Goal: Task Accomplishment & Management: Use online tool/utility

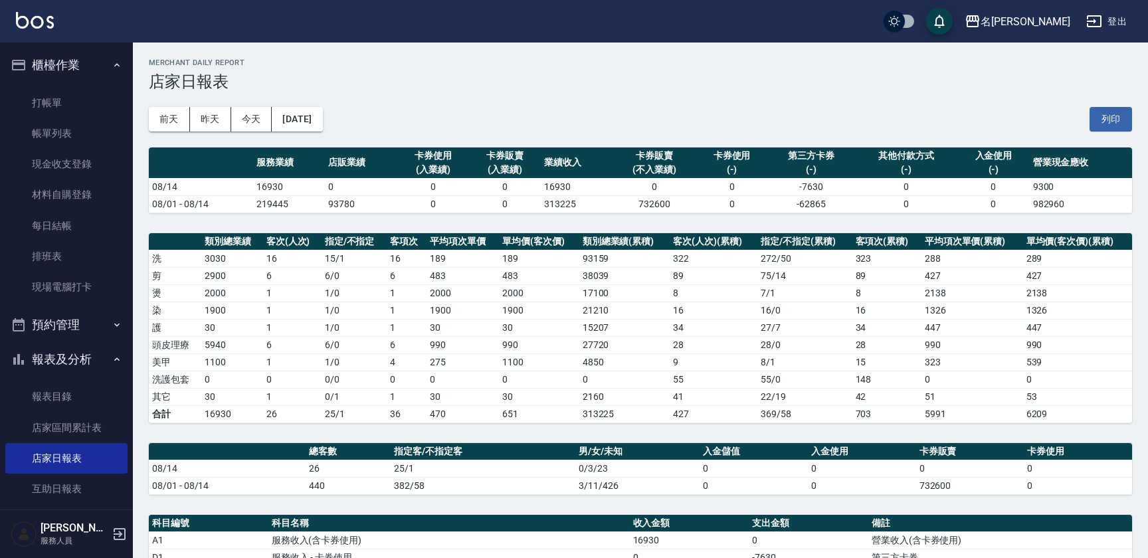
scroll to position [129, 0]
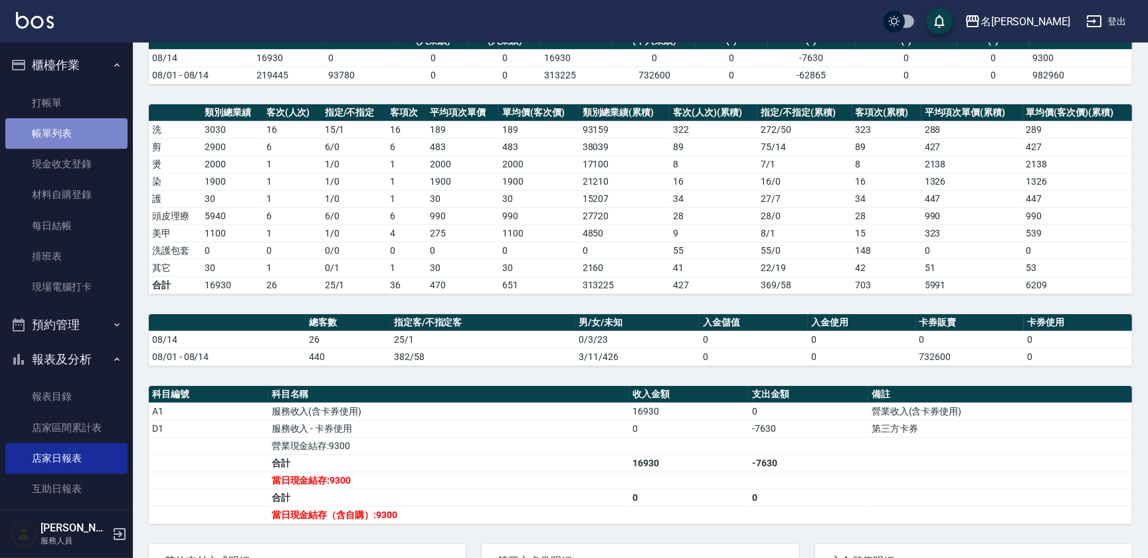
click at [66, 127] on link "帳單列表" at bounding box center [66, 133] width 122 height 31
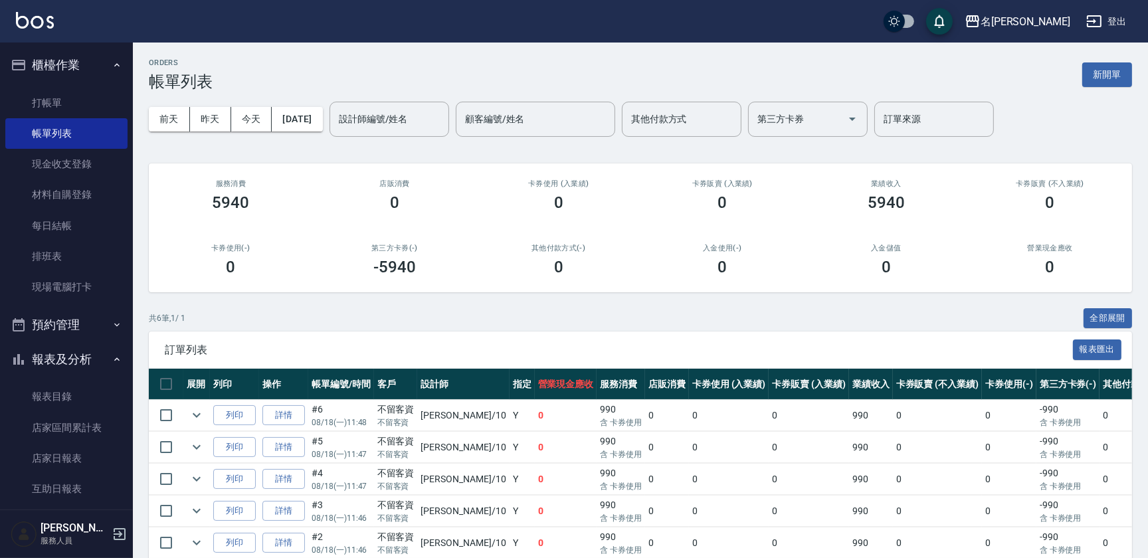
scroll to position [93, 0]
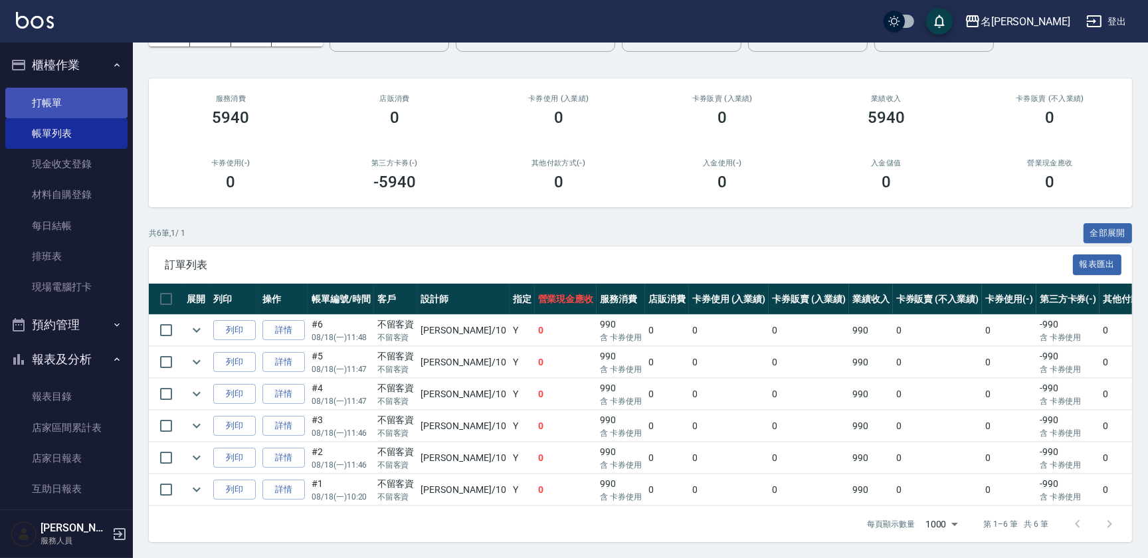
click at [76, 103] on link "打帳單" at bounding box center [66, 103] width 122 height 31
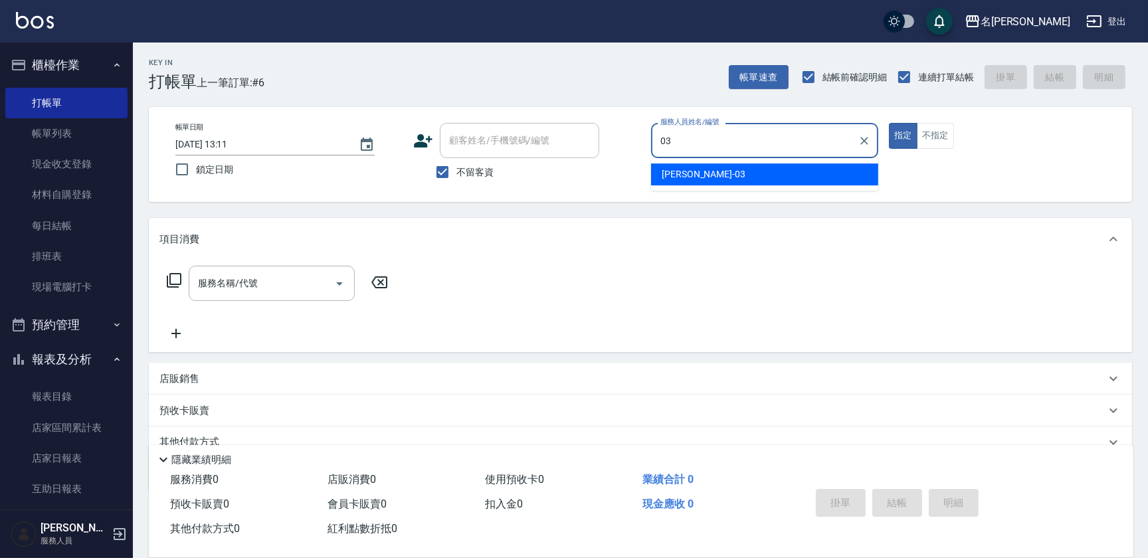
type input "[PERSON_NAME]-03"
type button "true"
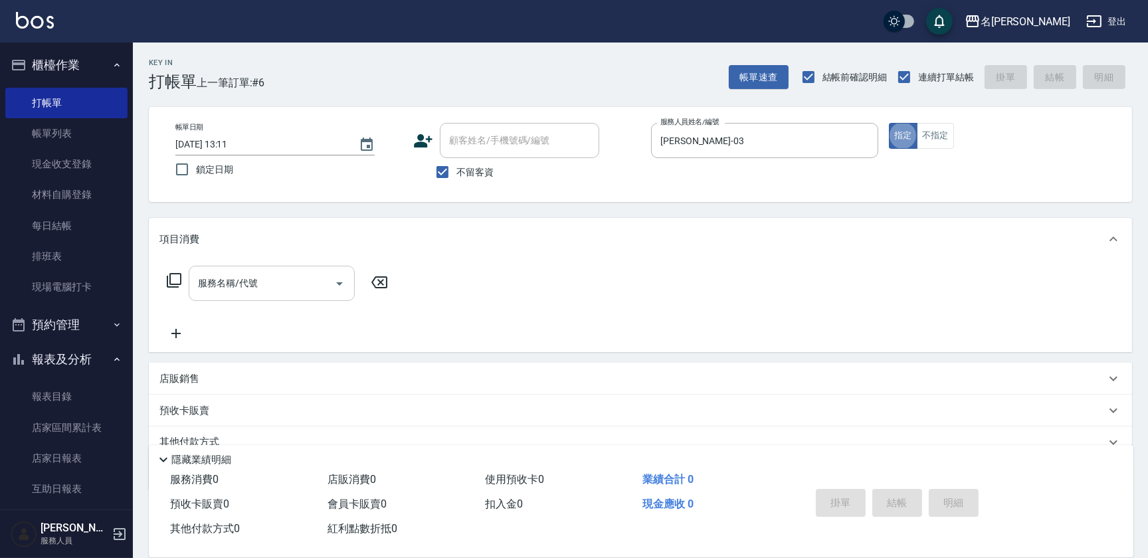
click at [251, 278] on input "服務名稱/代號" at bounding box center [262, 283] width 134 height 23
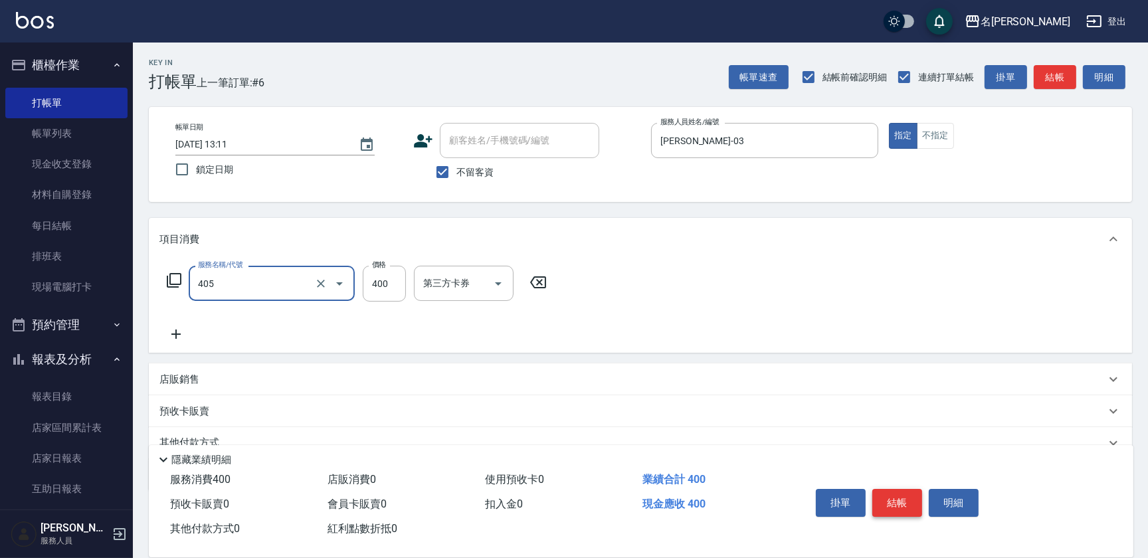
type input "剪髮(400)(405)"
click at [880, 496] on button "結帳" at bounding box center [897, 503] width 50 height 28
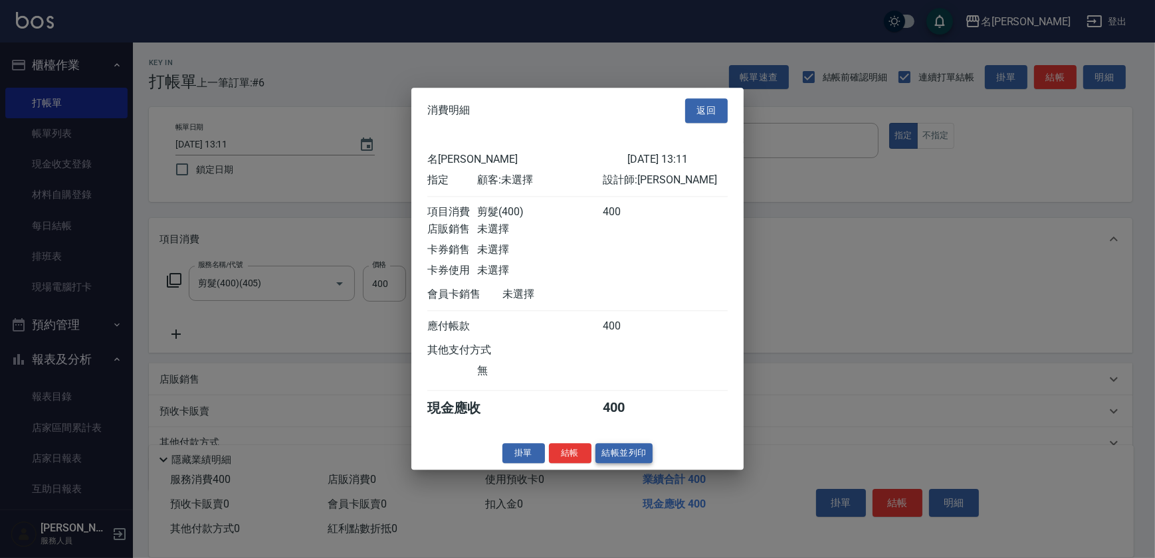
click at [623, 458] on button "結帳並列印" at bounding box center [624, 453] width 58 height 21
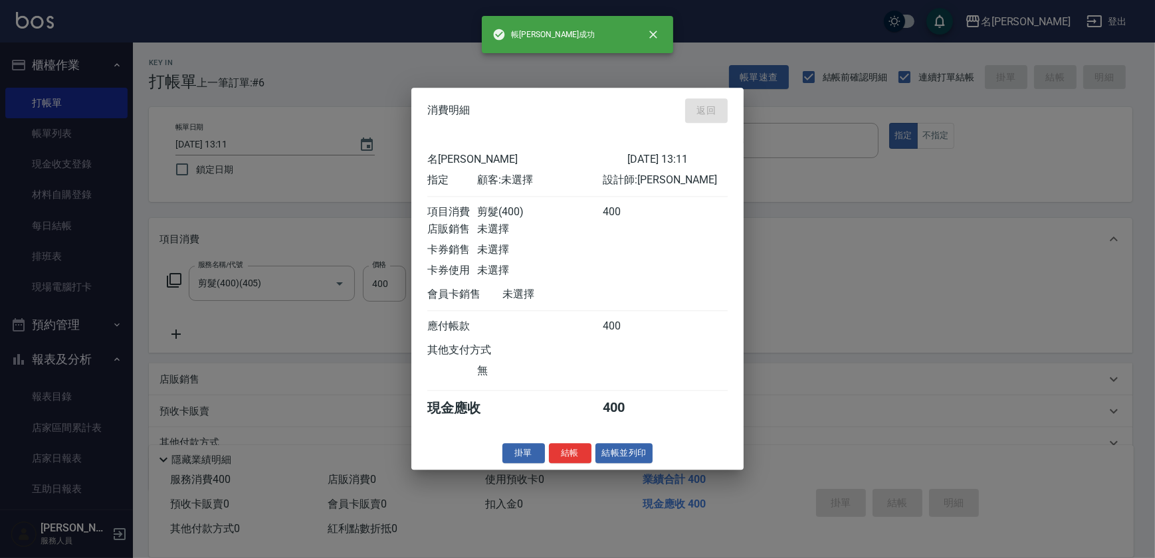
type input "[DATE] 13:12"
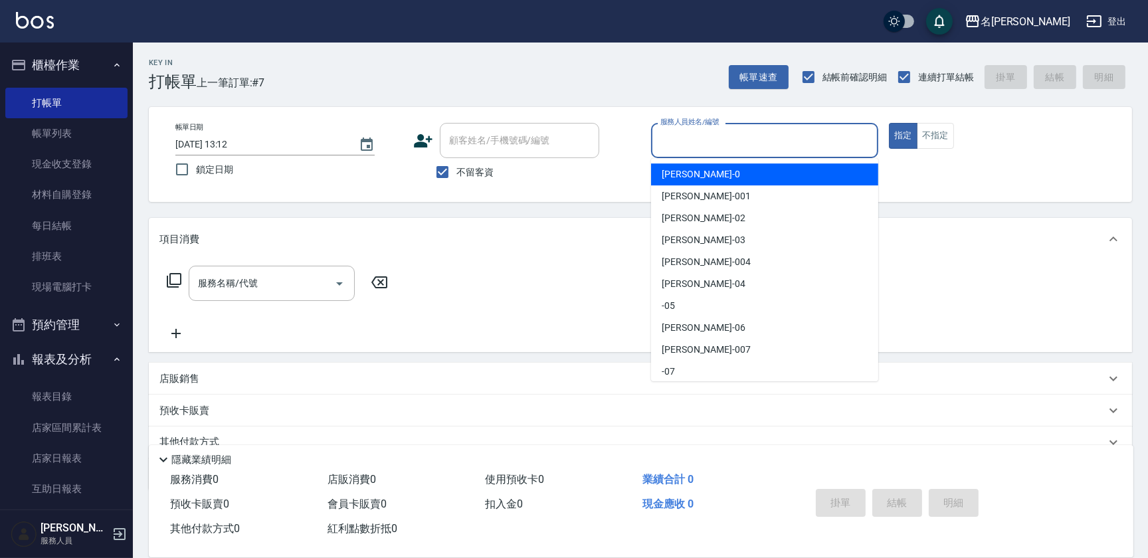
click at [767, 142] on input "服務人員姓名/編號" at bounding box center [764, 140] width 215 height 23
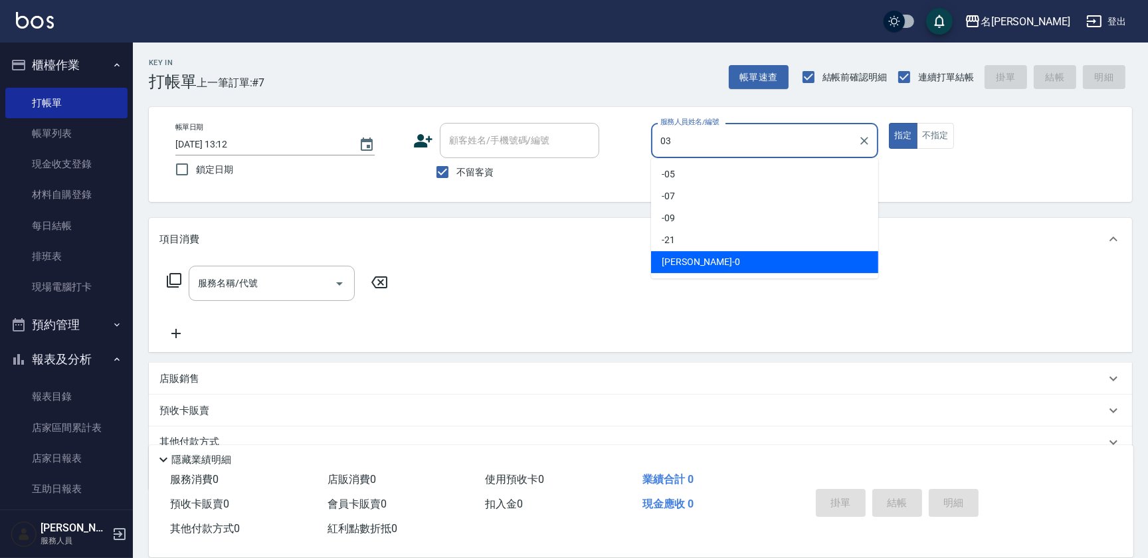
type input "[PERSON_NAME]-03"
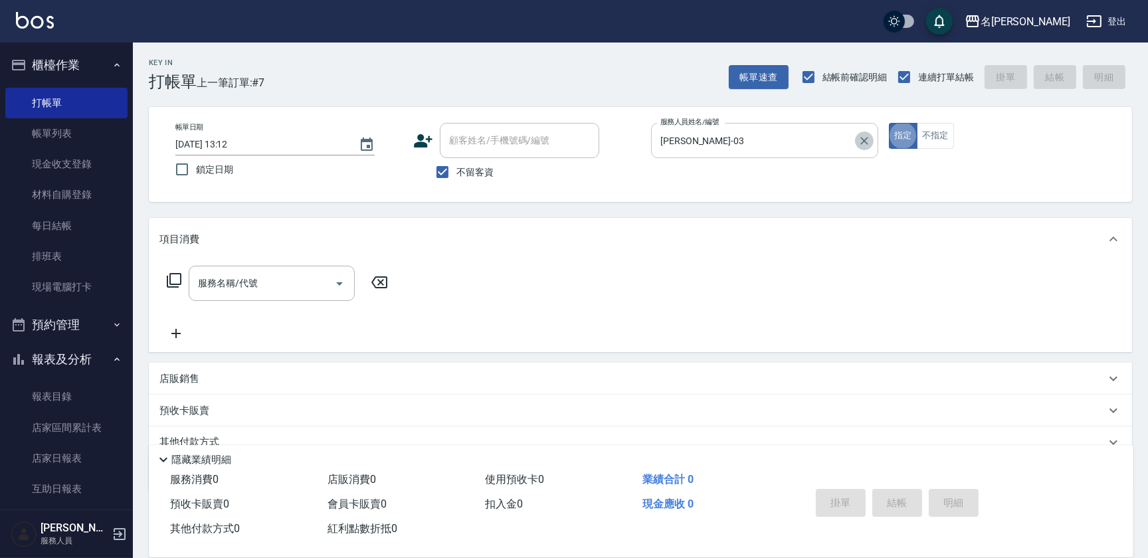
click at [869, 146] on icon "Clear" at bounding box center [864, 140] width 13 height 13
type input "[PERSON_NAME]-001"
click at [239, 288] on input "服務名稱/代號" at bounding box center [262, 283] width 134 height 23
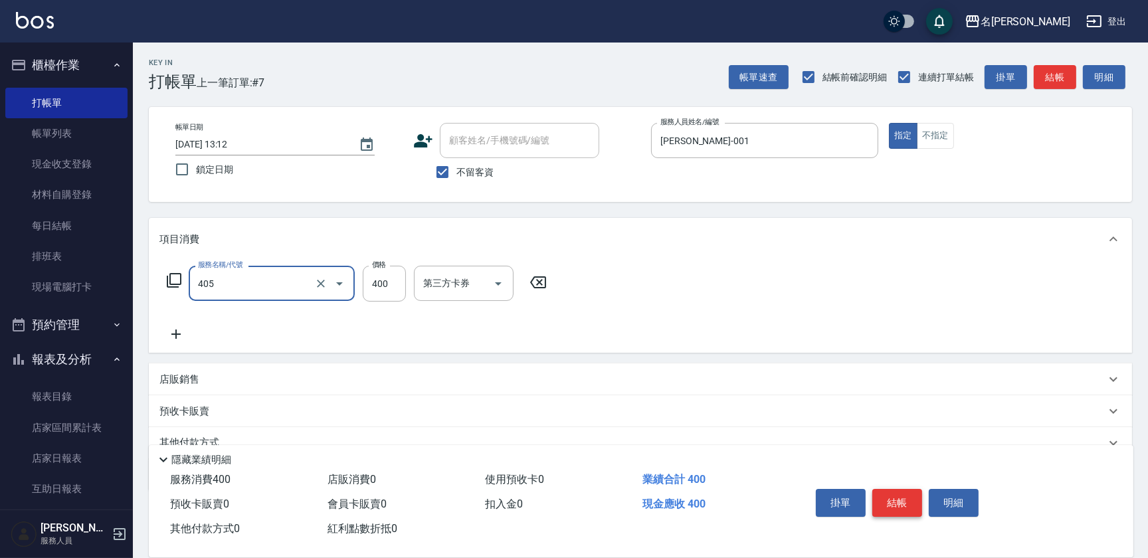
type input "剪髮(400)(405)"
click at [918, 501] on button "結帳" at bounding box center [897, 503] width 50 height 28
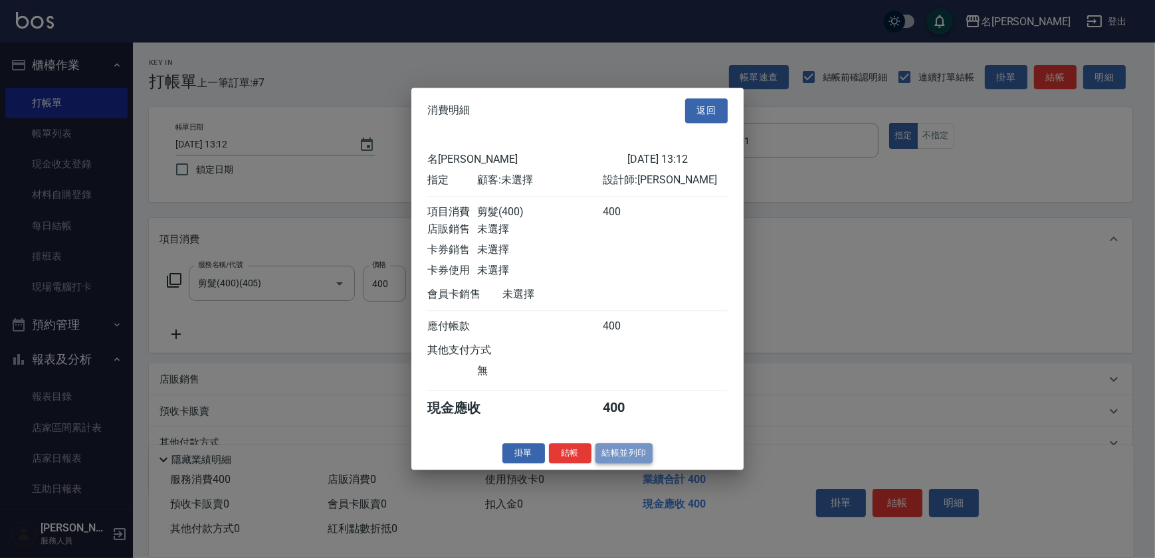
click at [617, 454] on button "結帳並列印" at bounding box center [624, 453] width 58 height 21
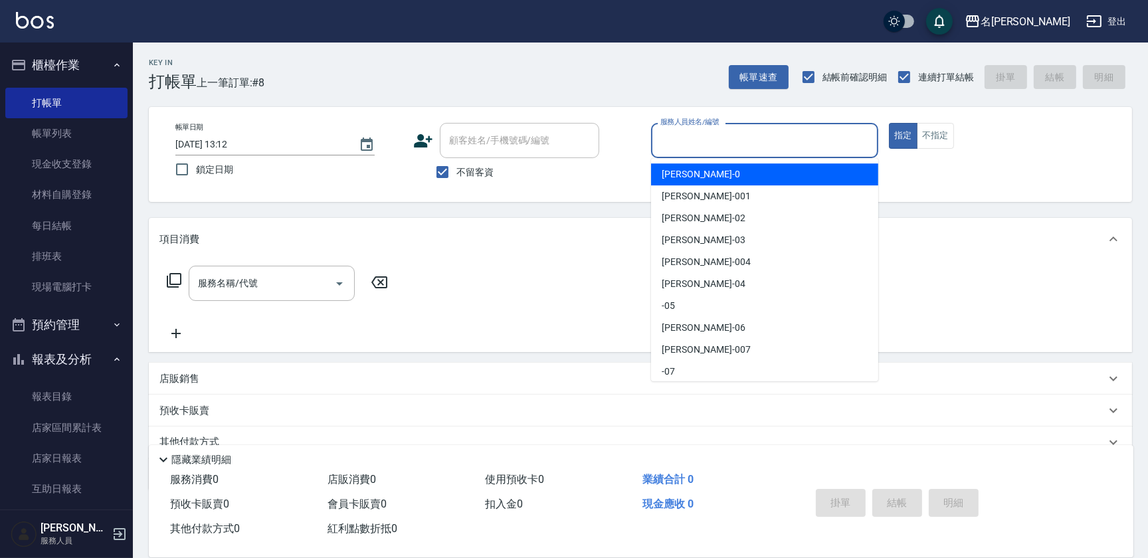
click at [847, 148] on input "服務人員姓名/編號" at bounding box center [764, 140] width 215 height 23
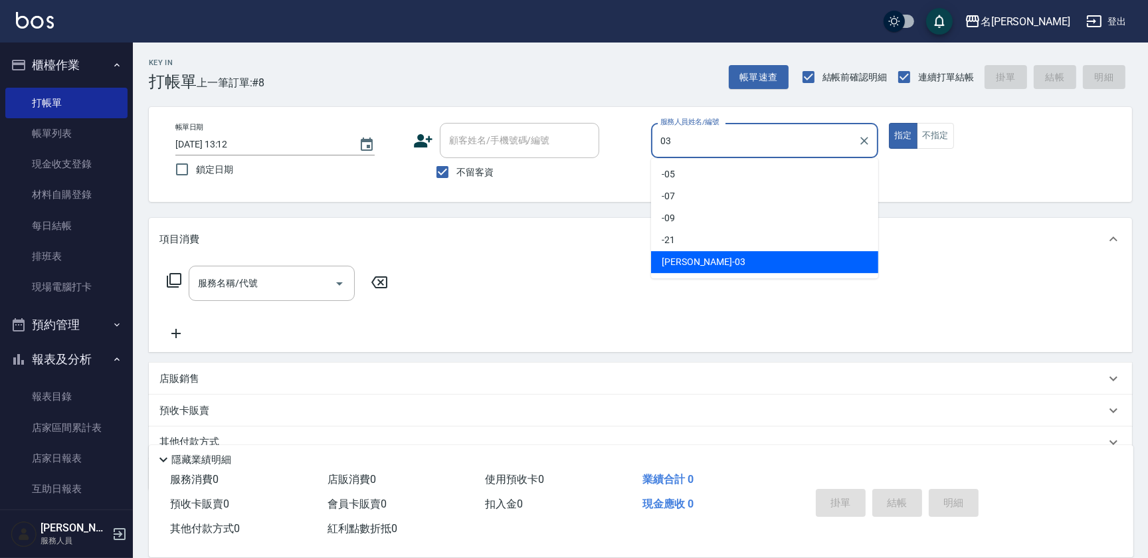
type input "[PERSON_NAME]-03"
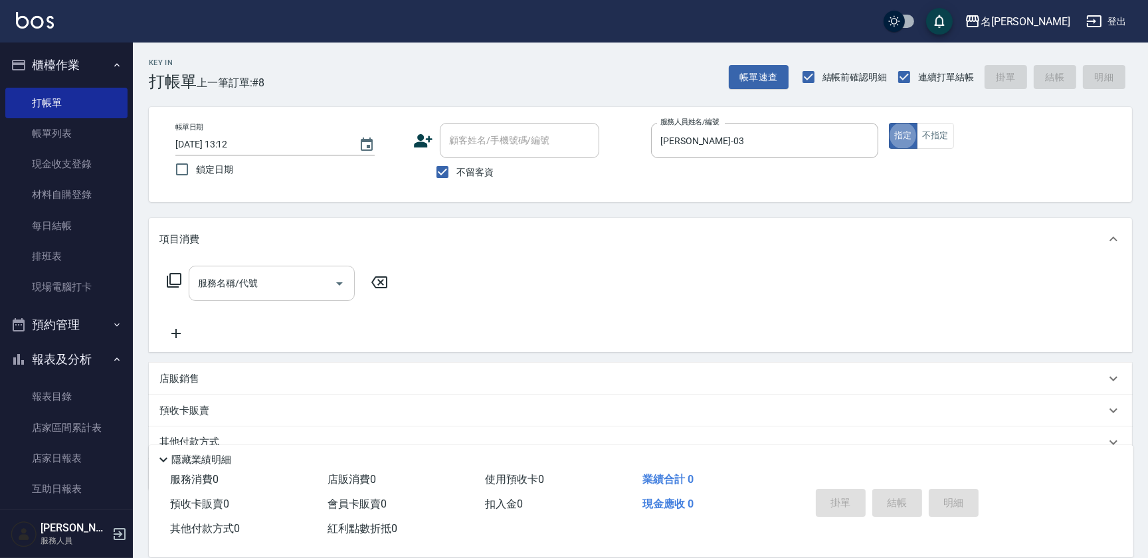
click at [252, 280] on input "服務名稱/代號" at bounding box center [262, 283] width 134 height 23
type input "001"
drag, startPoint x: 388, startPoint y: 289, endPoint x: 373, endPoint y: 282, distance: 16.9
click at [382, 289] on icon at bounding box center [379, 282] width 33 height 16
click at [373, 282] on icon at bounding box center [379, 282] width 33 height 16
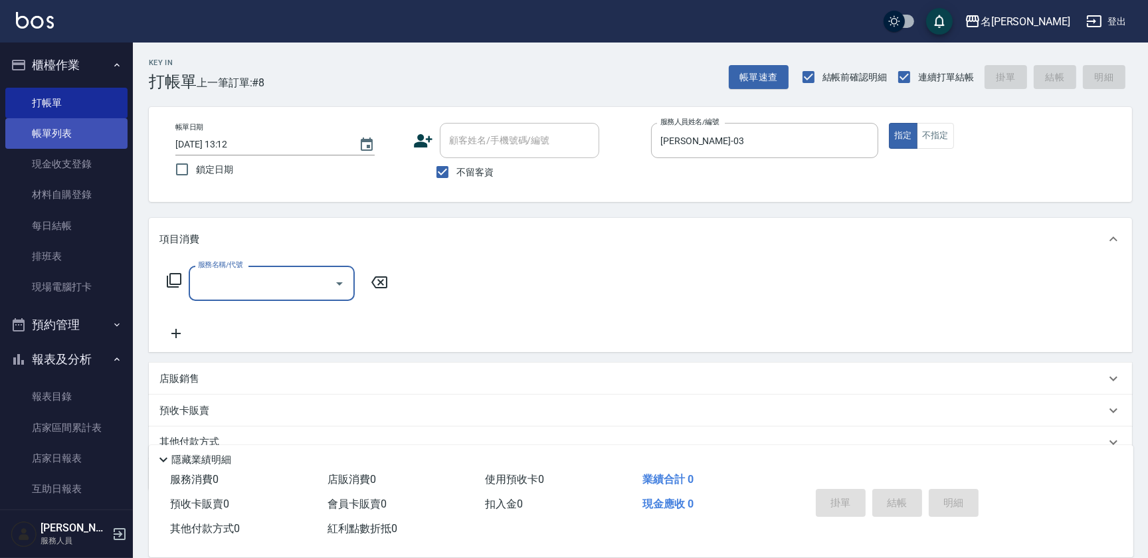
click at [94, 121] on link "帳單列表" at bounding box center [66, 133] width 122 height 31
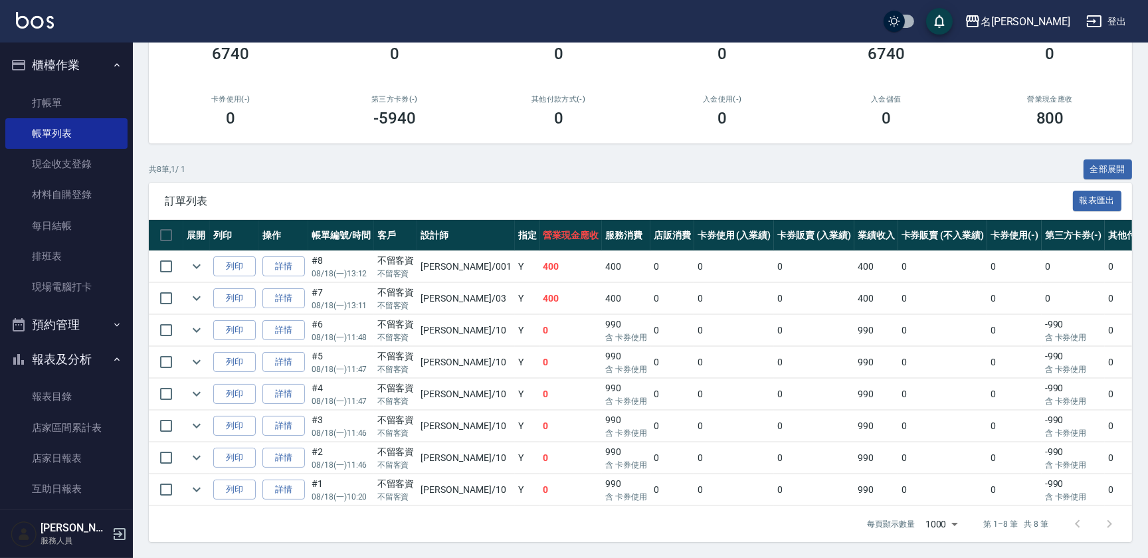
scroll to position [156, 0]
click at [242, 451] on button "列印" at bounding box center [234, 458] width 43 height 21
click at [69, 97] on link "打帳單" at bounding box center [66, 103] width 122 height 31
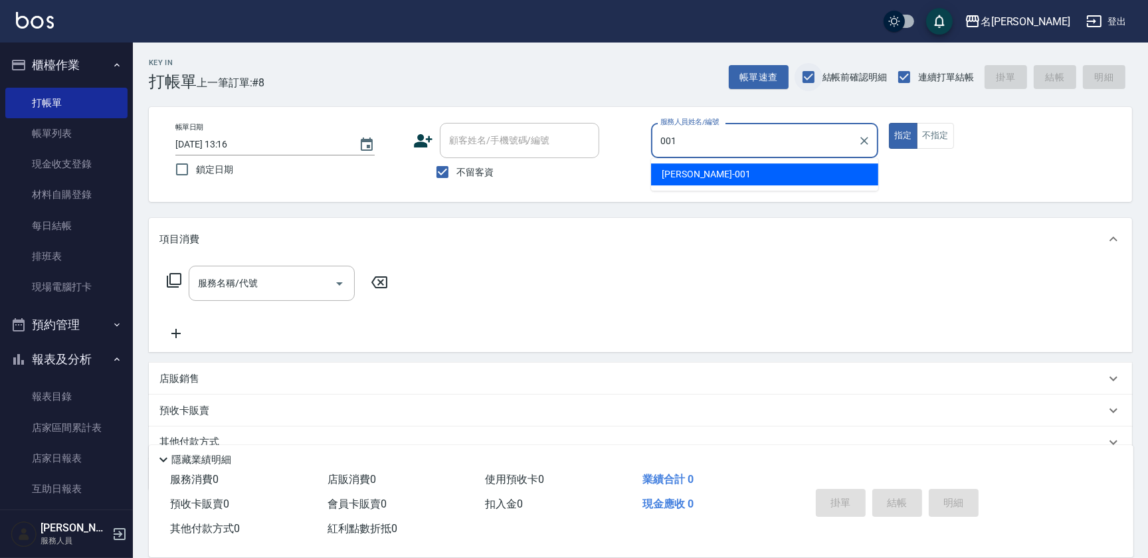
type input "[PERSON_NAME]-001"
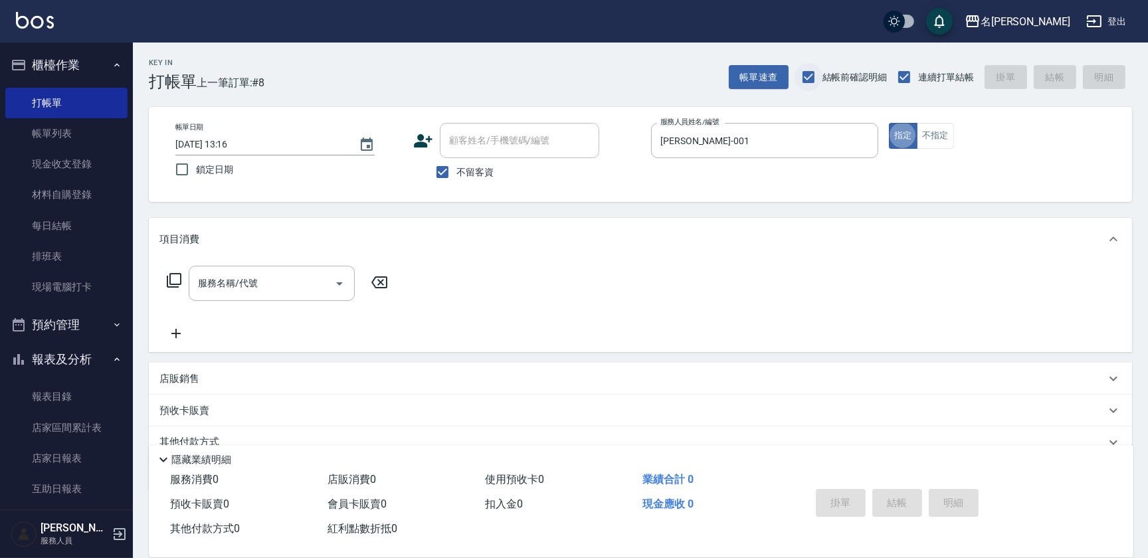
type button "true"
click at [266, 280] on input "服務名稱/代號" at bounding box center [262, 283] width 134 height 23
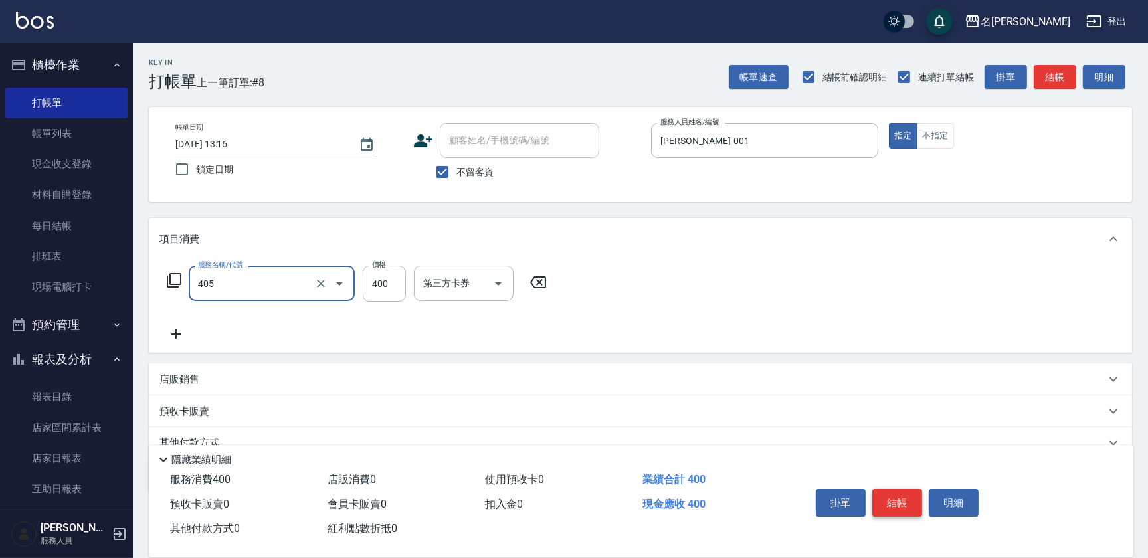
type input "剪髮(400)(405)"
click at [904, 498] on button "結帳" at bounding box center [897, 503] width 50 height 28
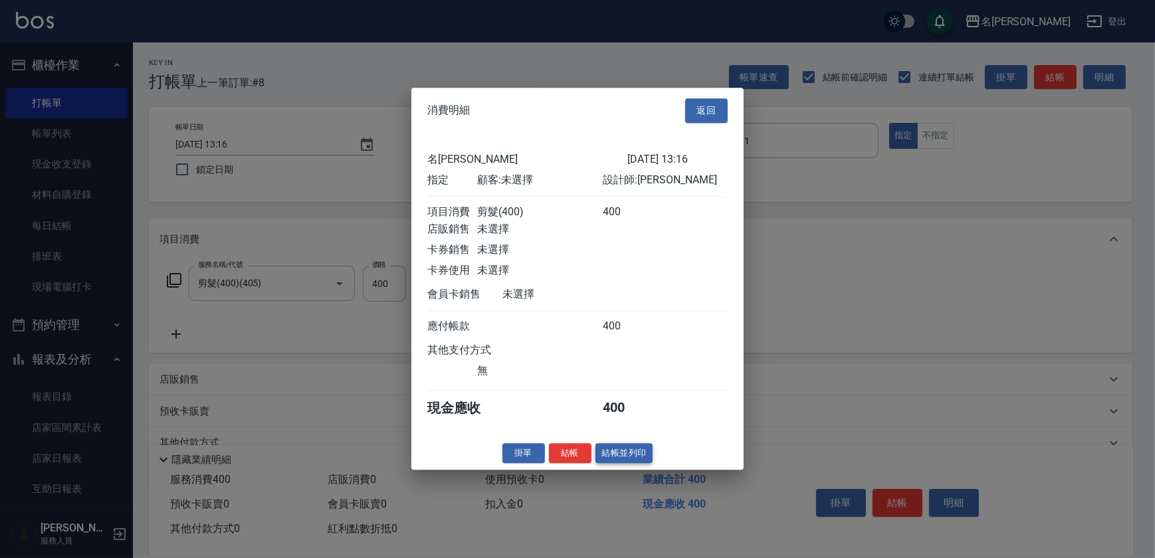
click at [642, 460] on button "結帳並列印" at bounding box center [624, 453] width 58 height 21
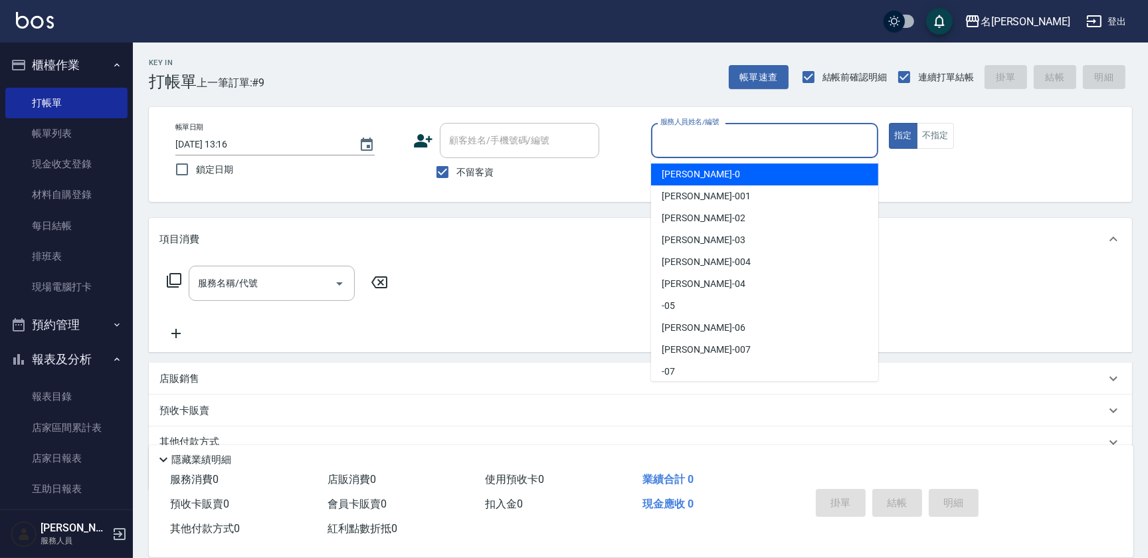
click at [787, 129] on input "服務人員姓名/編號" at bounding box center [764, 140] width 215 height 23
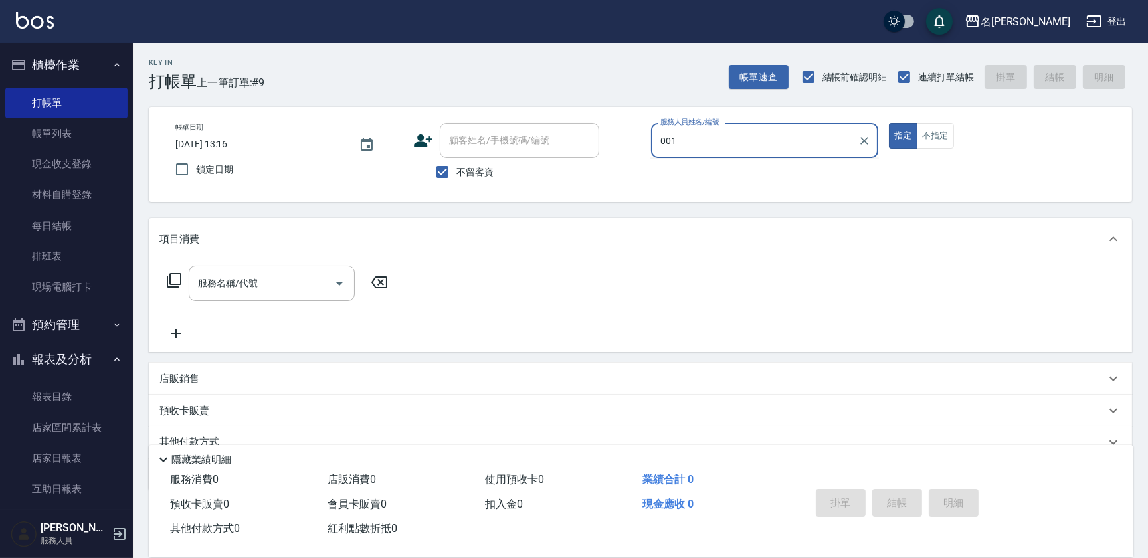
type input "[PERSON_NAME]-001"
click at [233, 278] on div "服務名稱/代號 服務名稱/代號" at bounding box center [272, 283] width 166 height 35
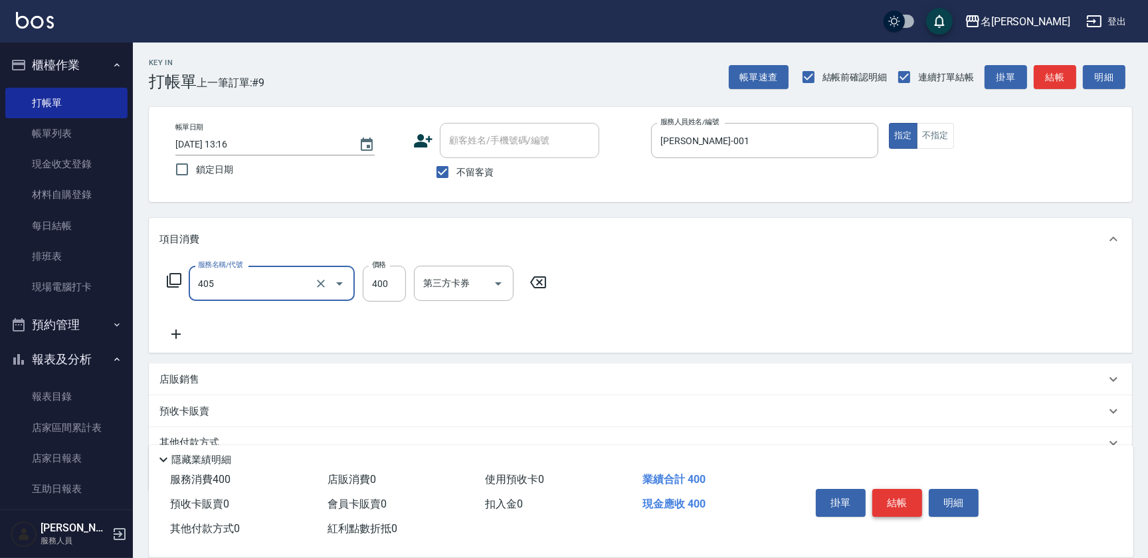
type input "剪髮(400)(405)"
click at [900, 508] on button "結帳" at bounding box center [897, 503] width 50 height 28
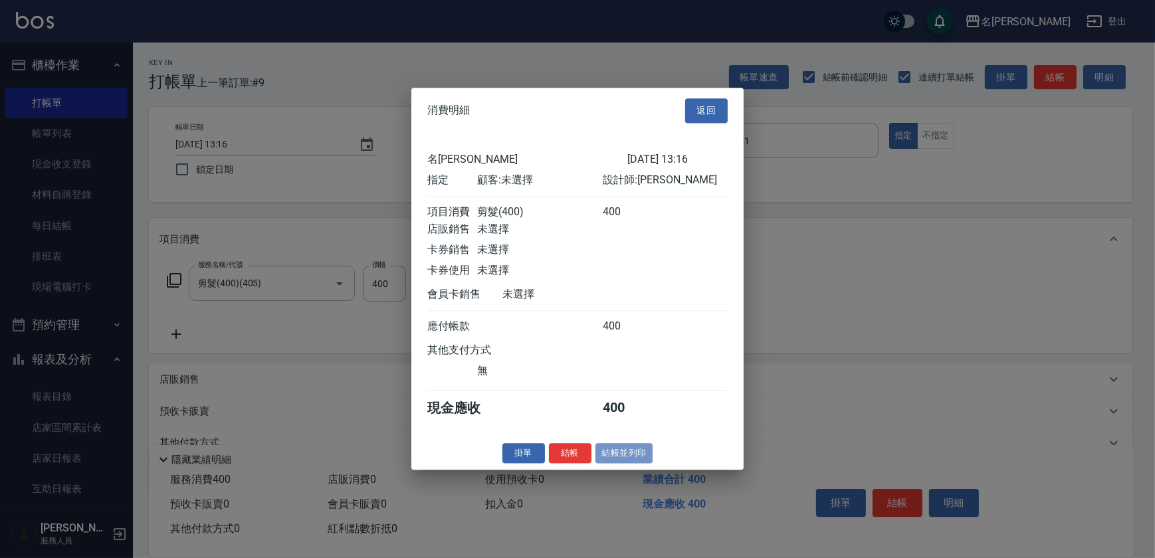
click at [637, 458] on button "結帳並列印" at bounding box center [624, 453] width 58 height 21
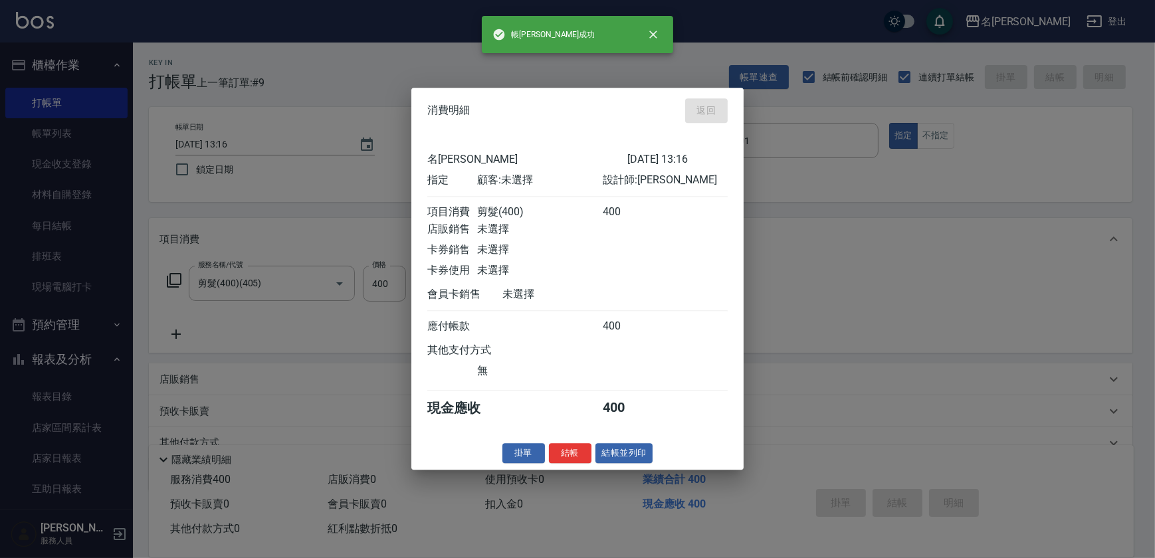
type input "[DATE] 13:17"
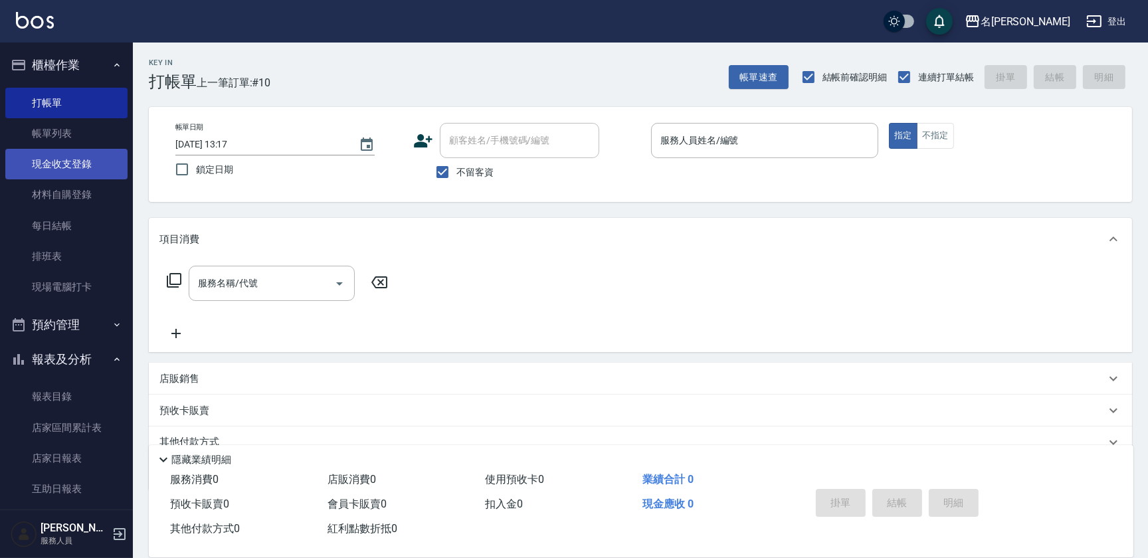
click at [87, 165] on link "現金收支登錄" at bounding box center [66, 164] width 122 height 31
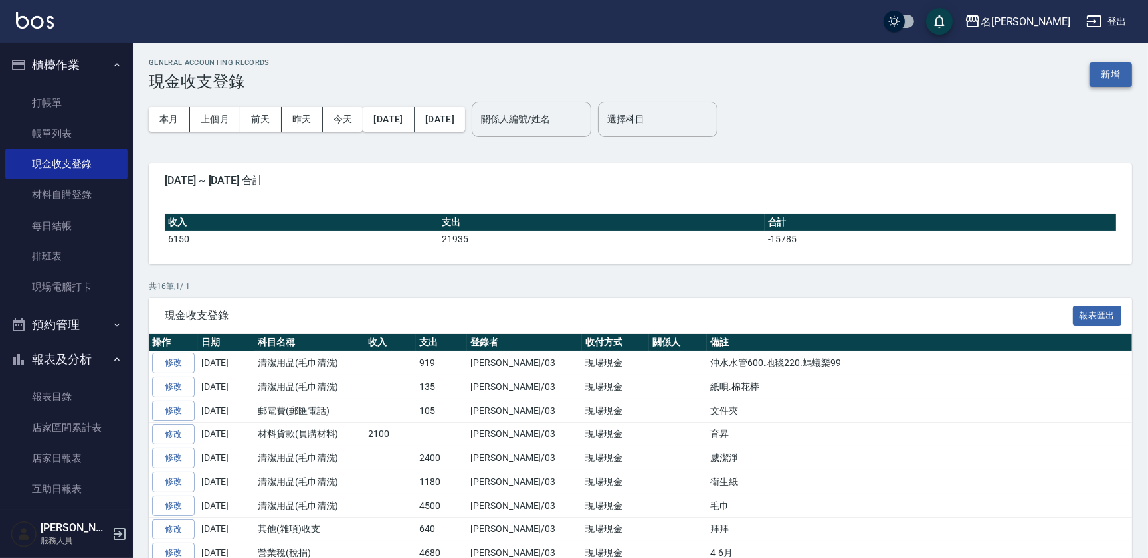
click at [1106, 68] on button "新增" at bounding box center [1111, 74] width 43 height 25
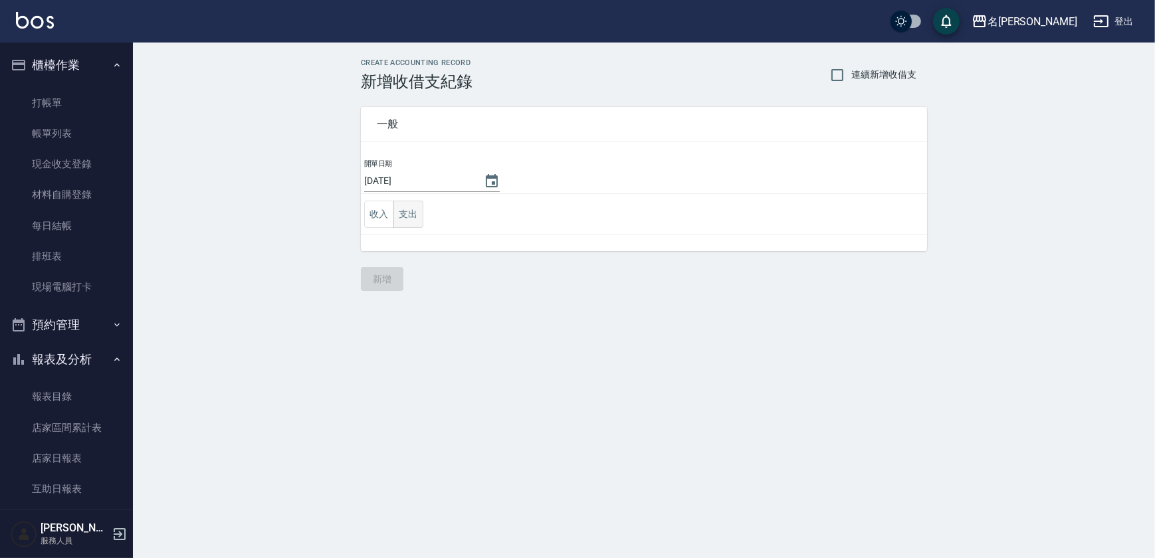
click at [399, 213] on button "支出" at bounding box center [408, 214] width 30 height 27
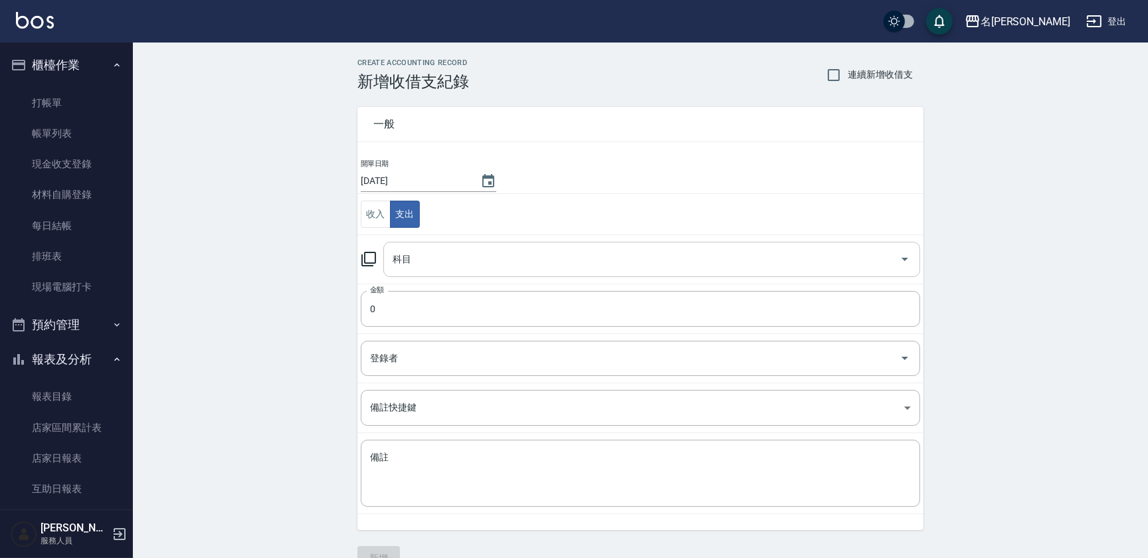
click at [472, 262] on input "科目" at bounding box center [641, 259] width 505 height 23
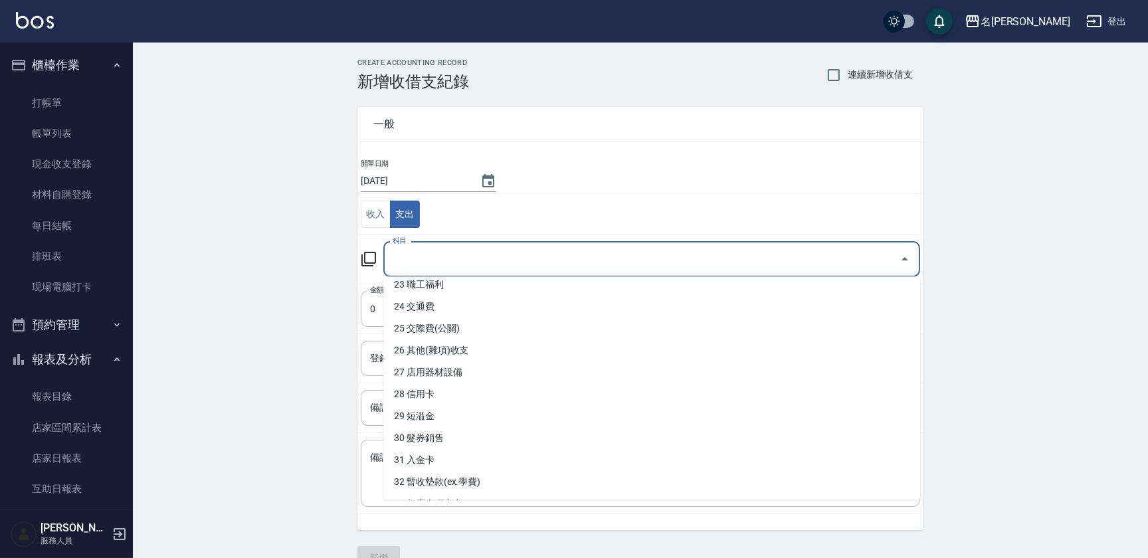
scroll to position [503, 0]
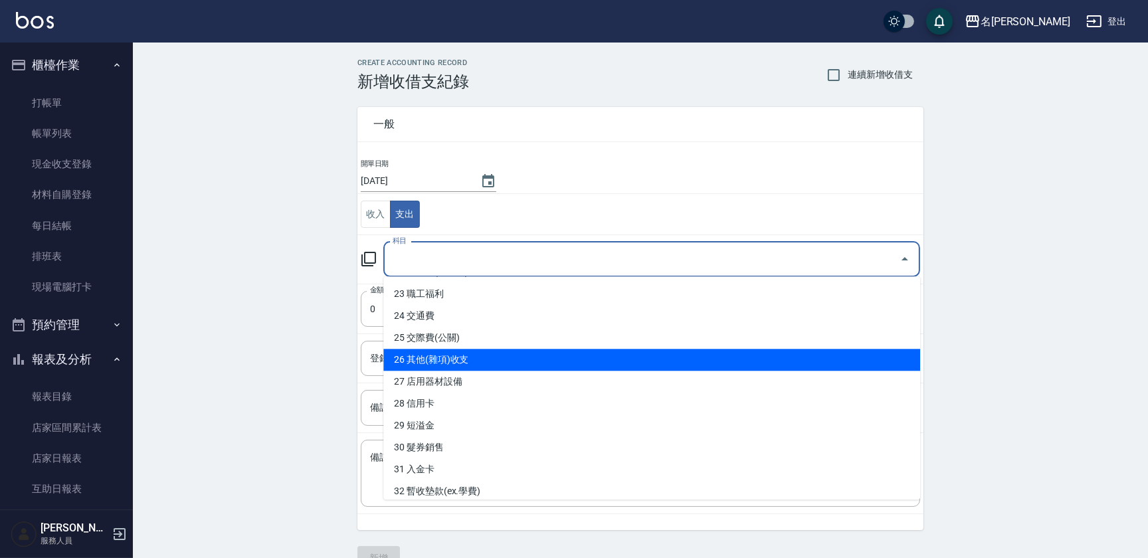
click at [726, 366] on li "26 其他(雜項)收支" at bounding box center [651, 360] width 537 height 22
type input "26 其他(雜項)收支"
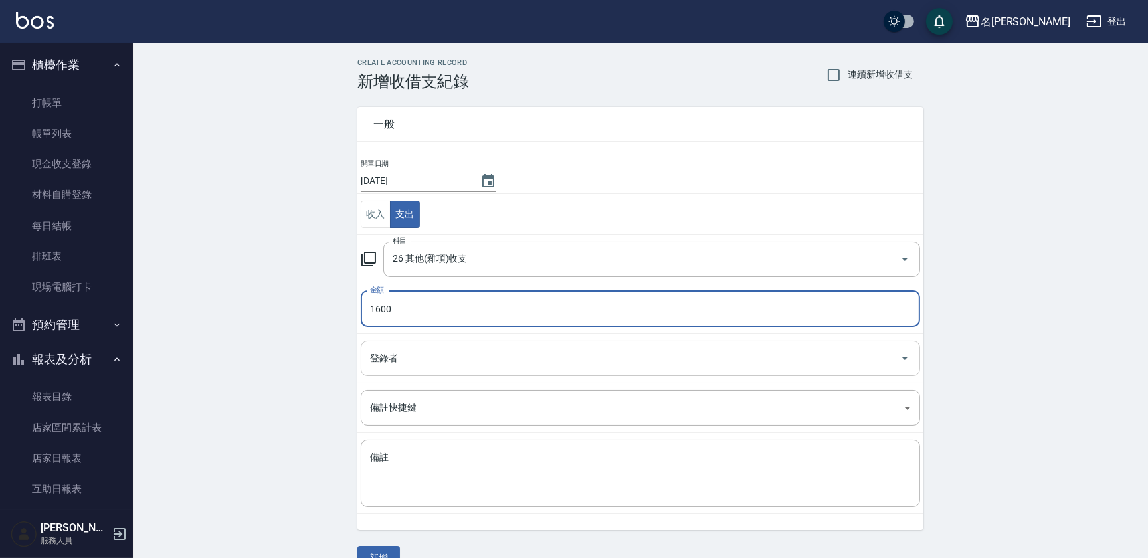
type input "1600"
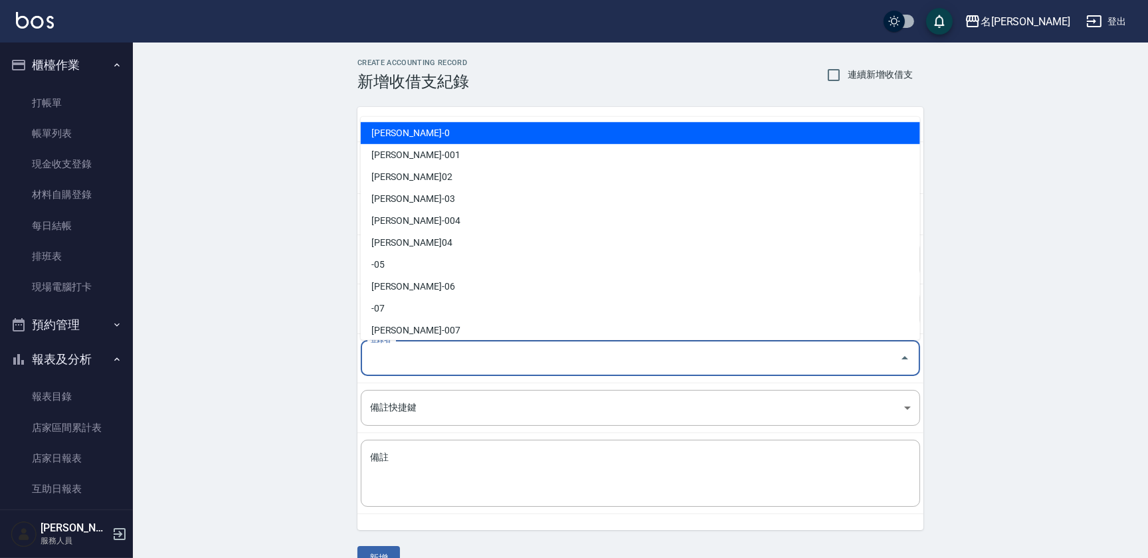
click at [653, 350] on input "登錄者" at bounding box center [631, 358] width 528 height 23
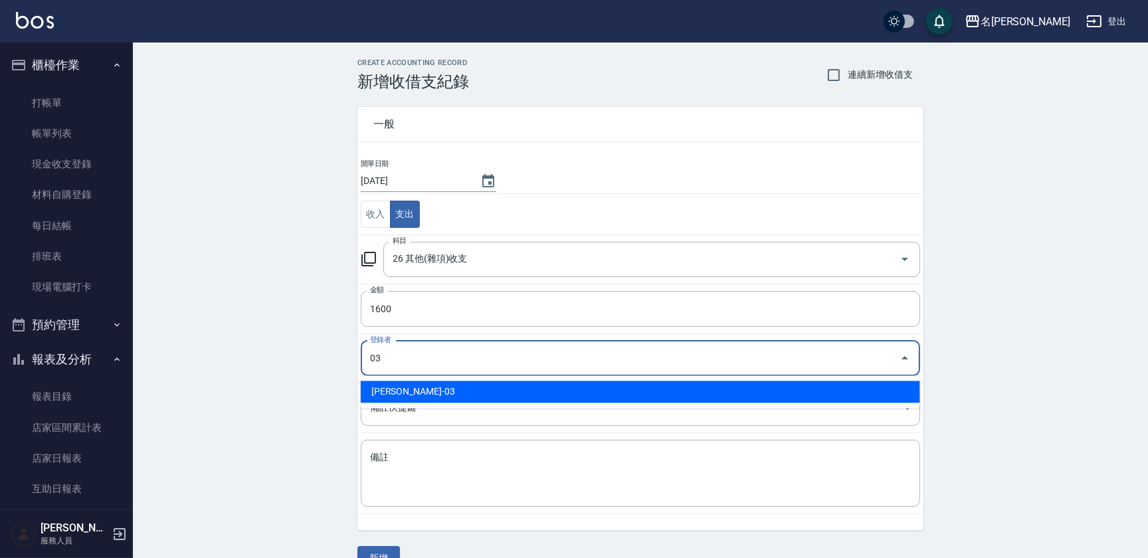
type input "[PERSON_NAME]-03"
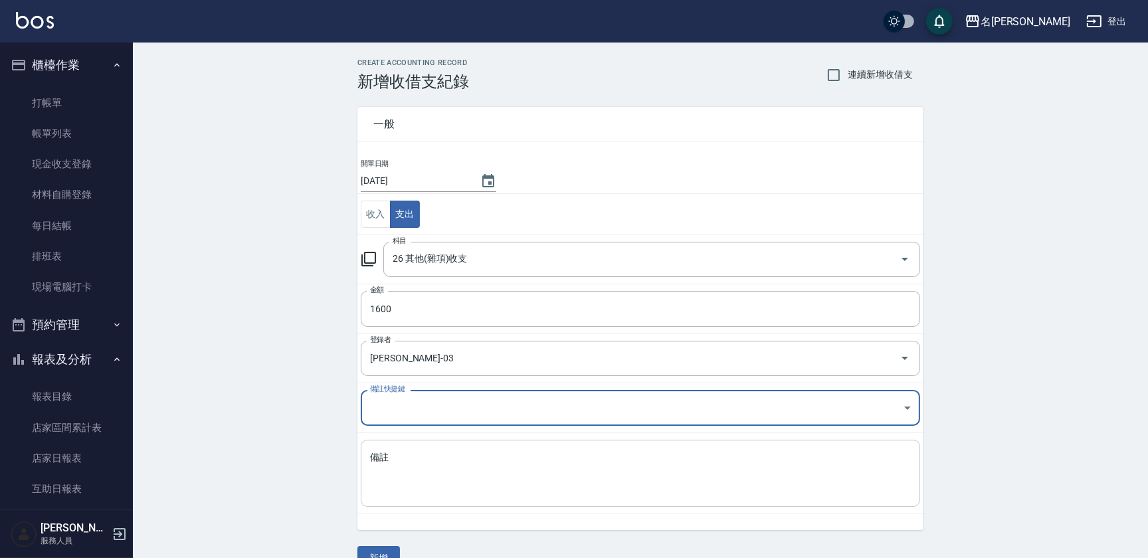
click at [441, 473] on textarea "備註" at bounding box center [640, 473] width 541 height 45
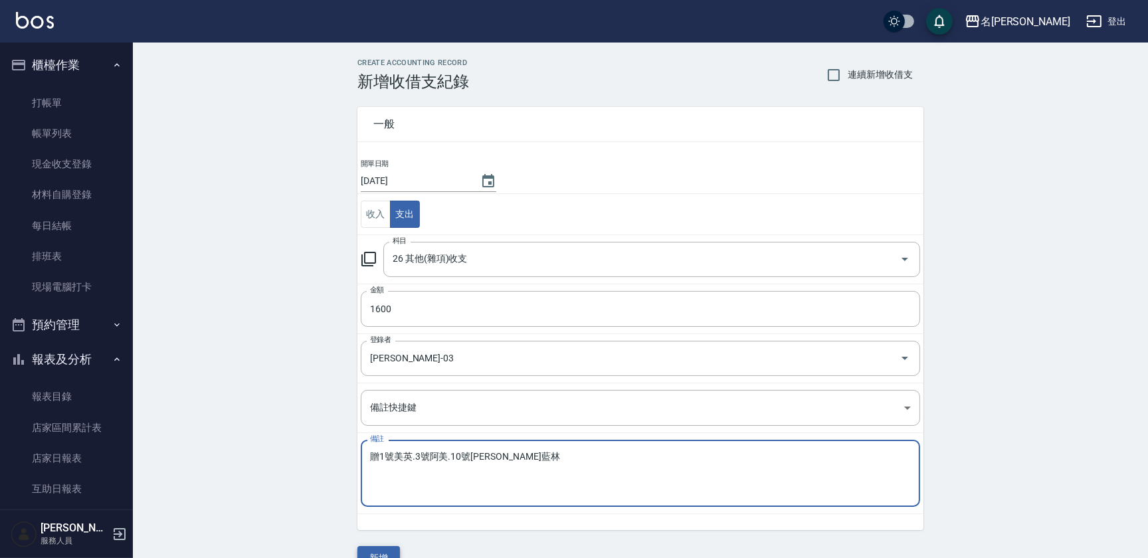
type textarea "贈1號美英.3號阿美.10號[PERSON_NAME]藍林"
click at [381, 552] on button "新增" at bounding box center [378, 558] width 43 height 25
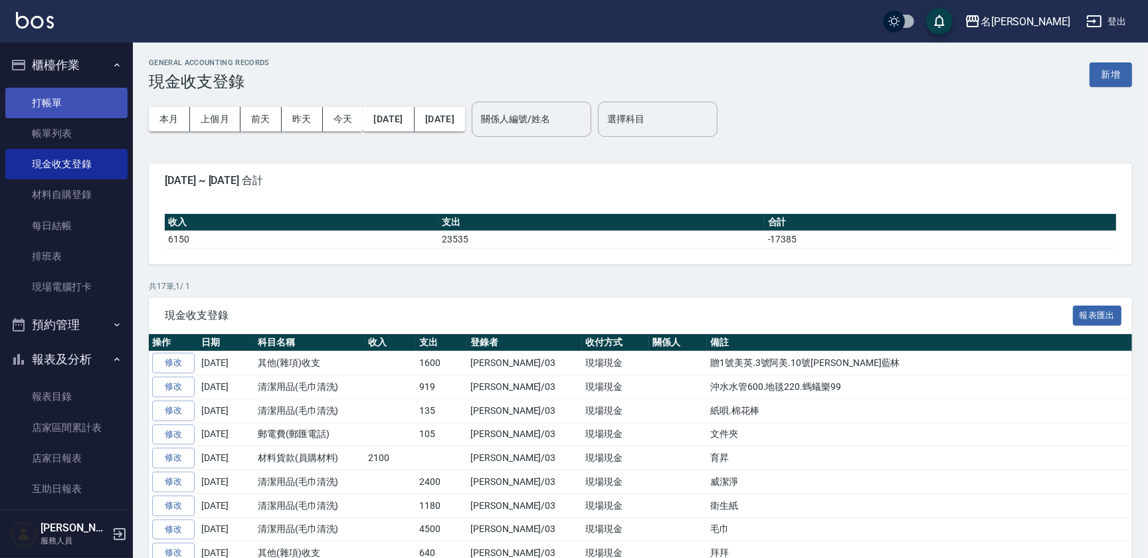
click at [63, 100] on link "打帳單" at bounding box center [66, 103] width 122 height 31
